Goal: Information Seeking & Learning: Learn about a topic

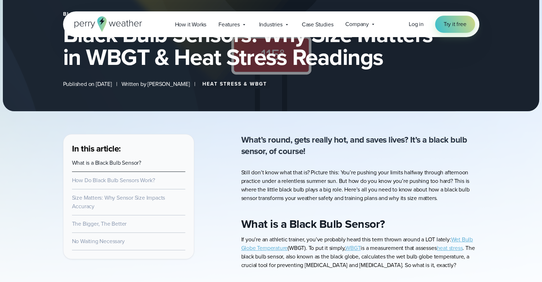
scroll to position [135, 0]
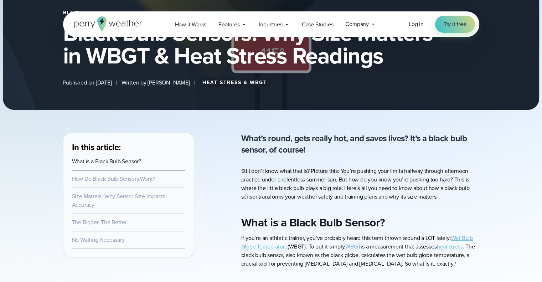
click at [309, 178] on p "Still don’t know what that is? Picture this: You’re pushing your limits halfway…" at bounding box center [360, 184] width 238 height 34
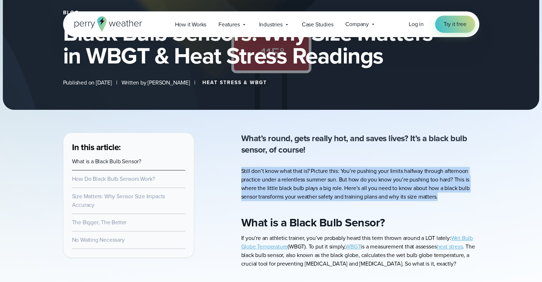
click at [309, 178] on p "Still don’t know what that is? Picture this: You’re pushing your limits halfway…" at bounding box center [360, 184] width 238 height 34
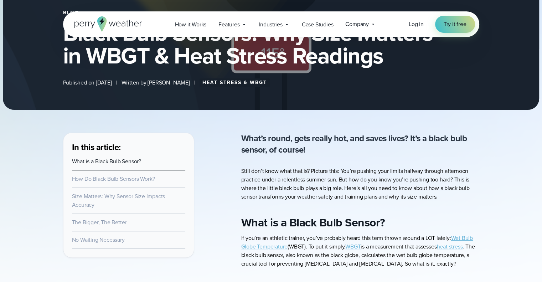
click at [299, 142] on p "What’s round, gets really hot, and saves lives? It’s a black bulb sensor, of co…" at bounding box center [360, 143] width 238 height 23
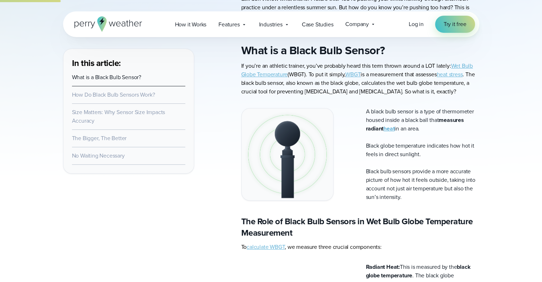
scroll to position [309, 0]
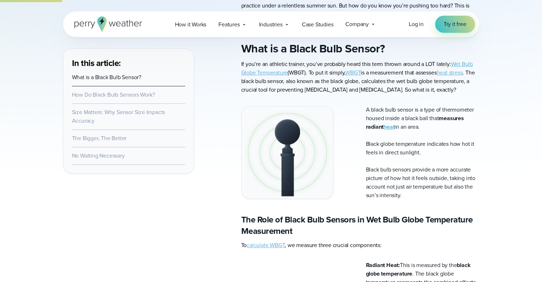
click at [386, 151] on p "Black globe temperature indicates how hot it feels in direct sunlight." at bounding box center [422, 148] width 113 height 17
click at [395, 182] on p "Black bulb sensors provide a more accurate picture of how hot it feels outside,…" at bounding box center [422, 182] width 113 height 34
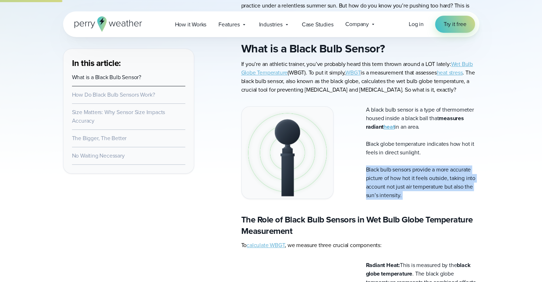
click at [395, 182] on p "Black bulb sensors provide a more accurate picture of how hot it feels outside,…" at bounding box center [422, 182] width 113 height 34
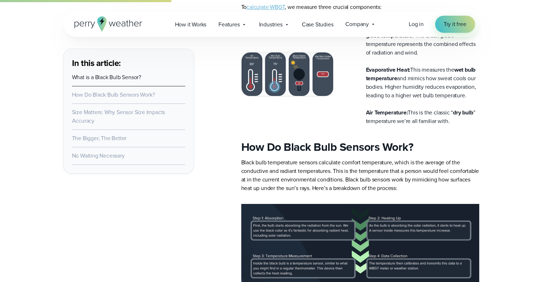
scroll to position [549, 0]
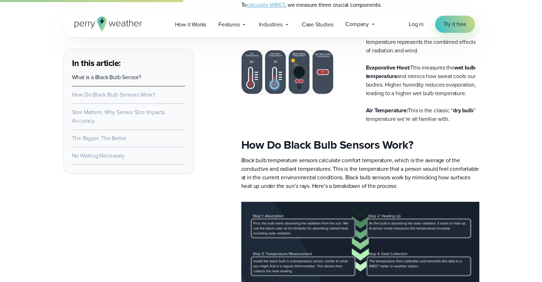
click at [393, 185] on p "Black bulb temperature sensors calculate comfort temperature, which is the aver…" at bounding box center [360, 173] width 238 height 34
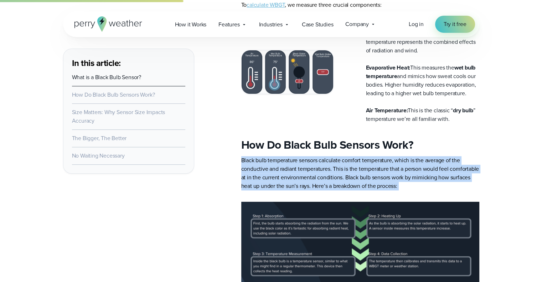
click at [393, 185] on p "Black bulb temperature sensors calculate comfort temperature, which is the aver…" at bounding box center [360, 173] width 238 height 34
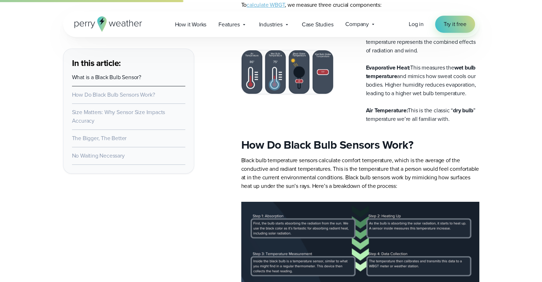
click at [403, 153] on strong "How Do Black Bulb Sensors Work?" at bounding box center [327, 144] width 172 height 17
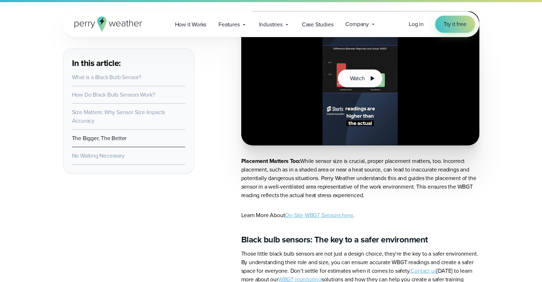
scroll to position [2234, 0]
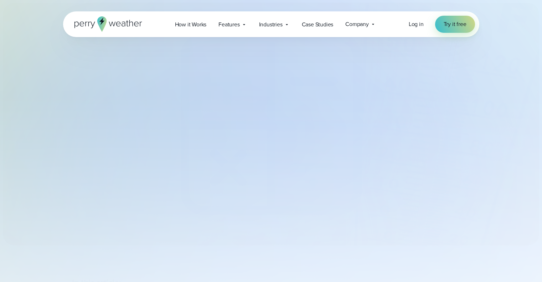
select select "***"
type input "*******"
